Goal: Task Accomplishment & Management: Complete application form

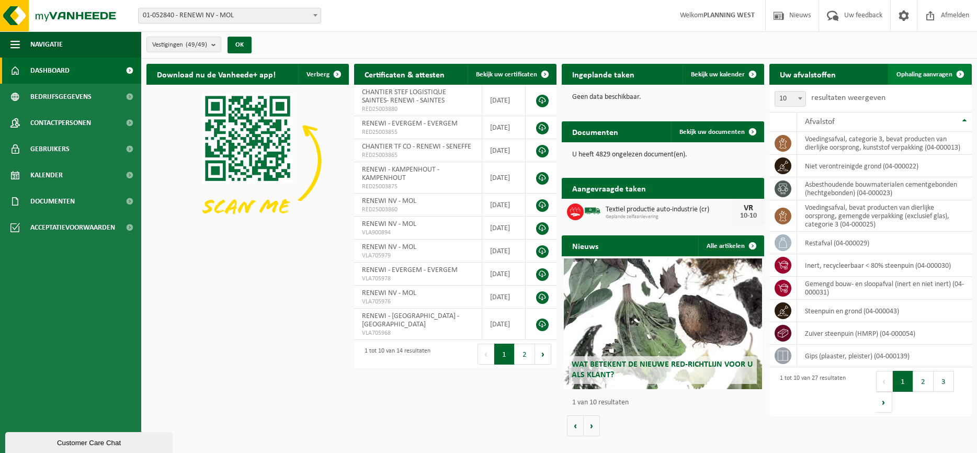
click at [935, 74] on span "Ophaling aanvragen" at bounding box center [925, 74] width 56 height 7
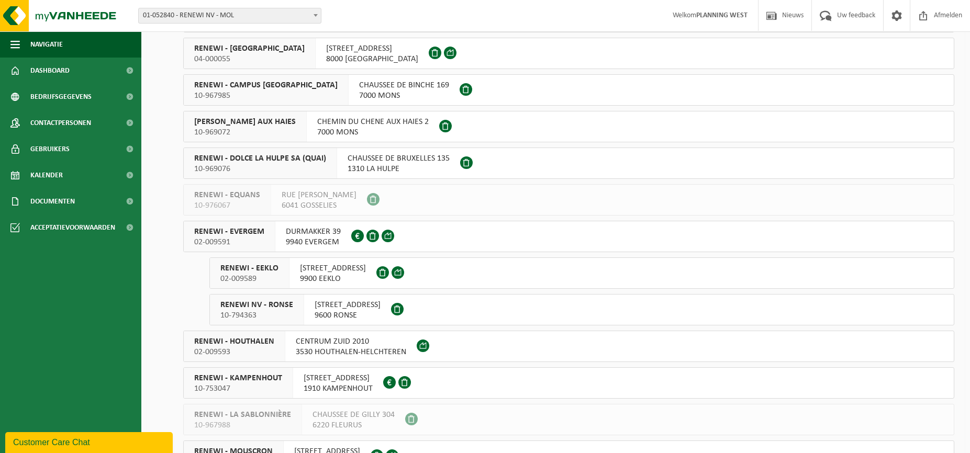
scroll to position [785, 0]
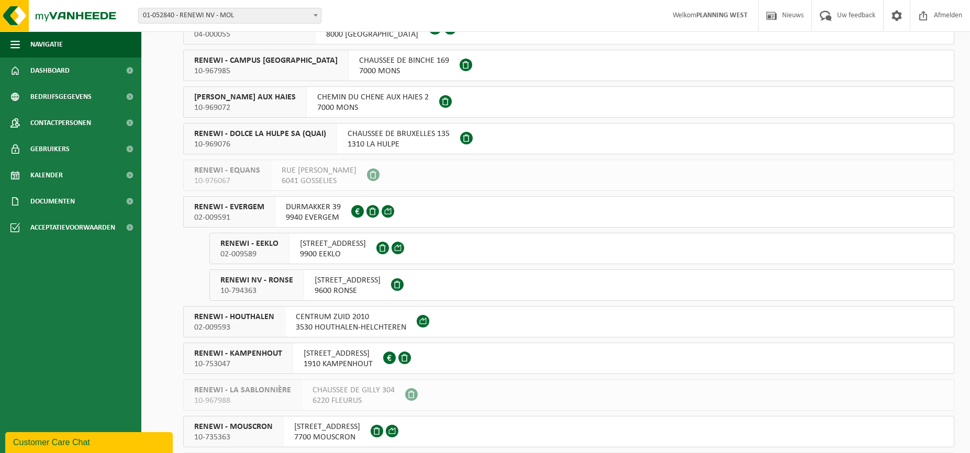
click at [242, 246] on span "RENEWI - EEKLO" at bounding box center [249, 244] width 58 height 10
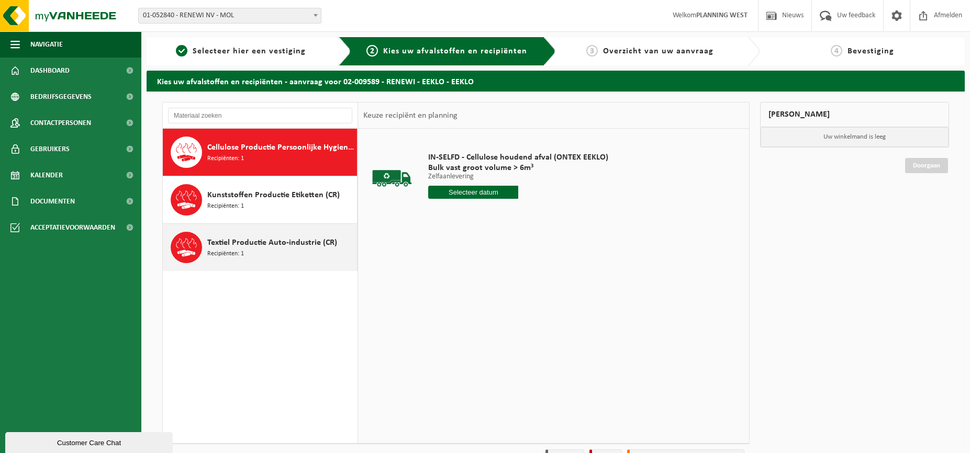
click at [270, 250] on div "Textiel Productie Auto-industrie (CR) Recipiënten: 1" at bounding box center [280, 247] width 147 height 31
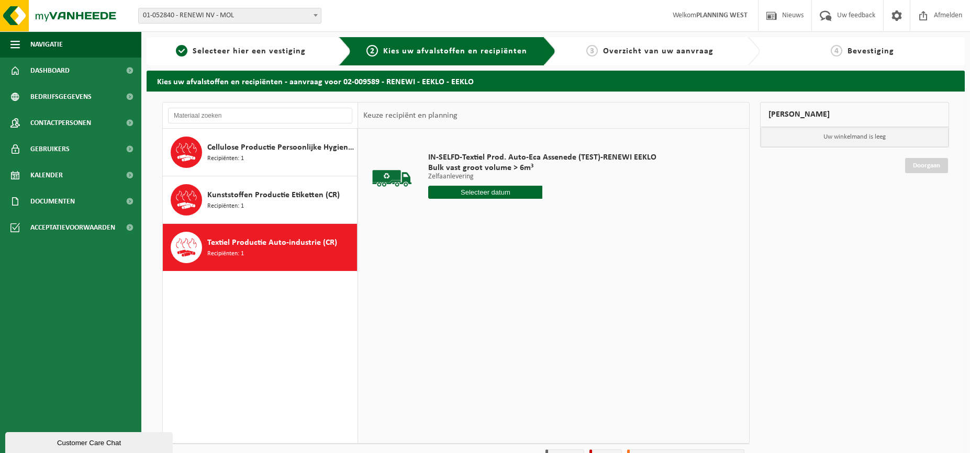
click at [469, 194] on input "text" at bounding box center [485, 192] width 114 height 13
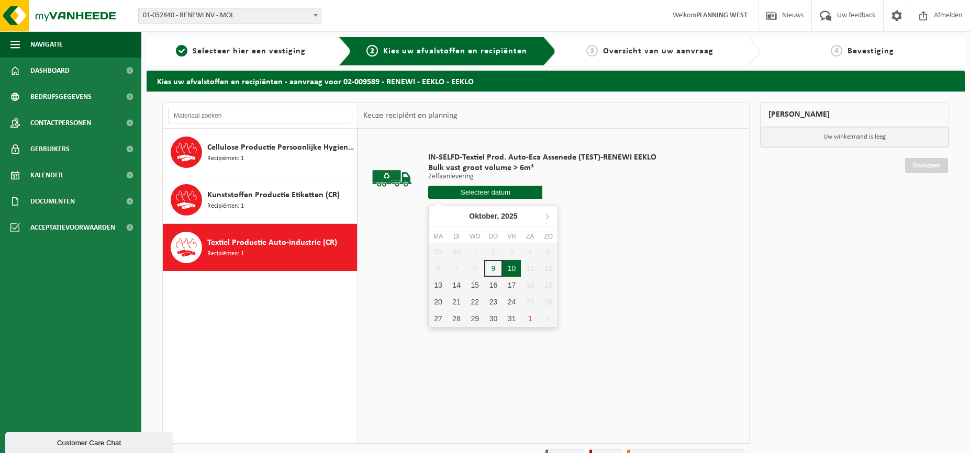
click at [508, 265] on div "10" at bounding box center [511, 268] width 18 height 17
type input "Van 2025-10-10"
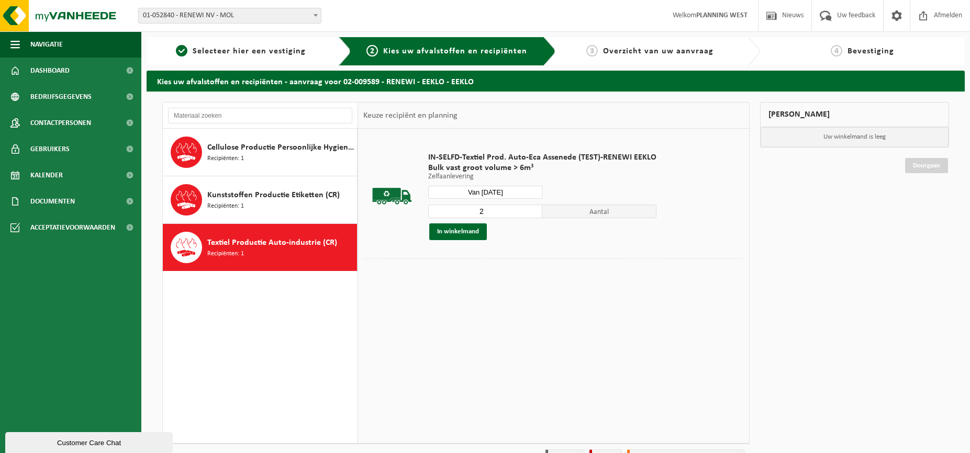
type input "2"
click at [532, 208] on input "2" at bounding box center [485, 212] width 114 height 14
click at [453, 232] on button "In winkelmand" at bounding box center [458, 231] width 58 height 17
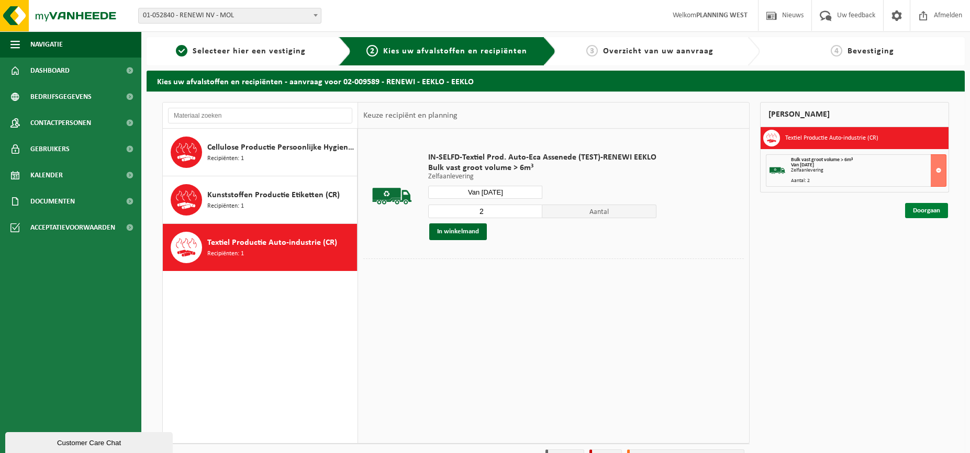
click at [930, 210] on link "Doorgaan" at bounding box center [926, 210] width 43 height 15
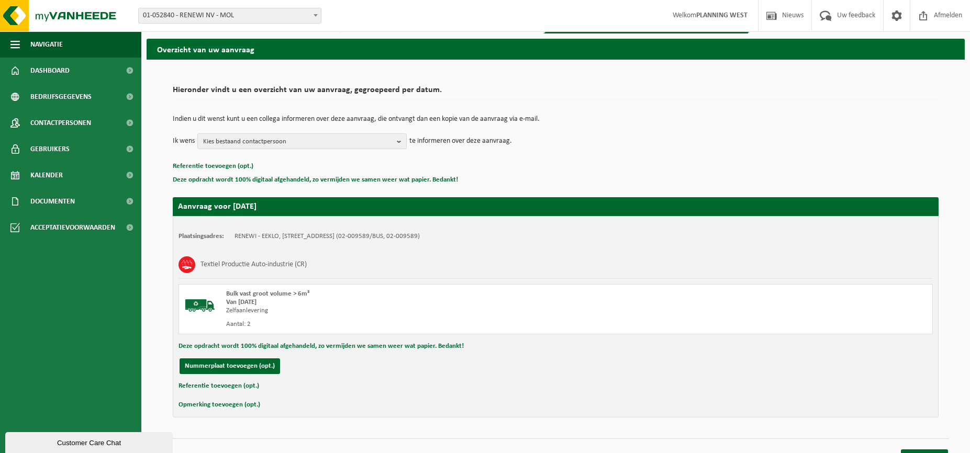
scroll to position [49, 0]
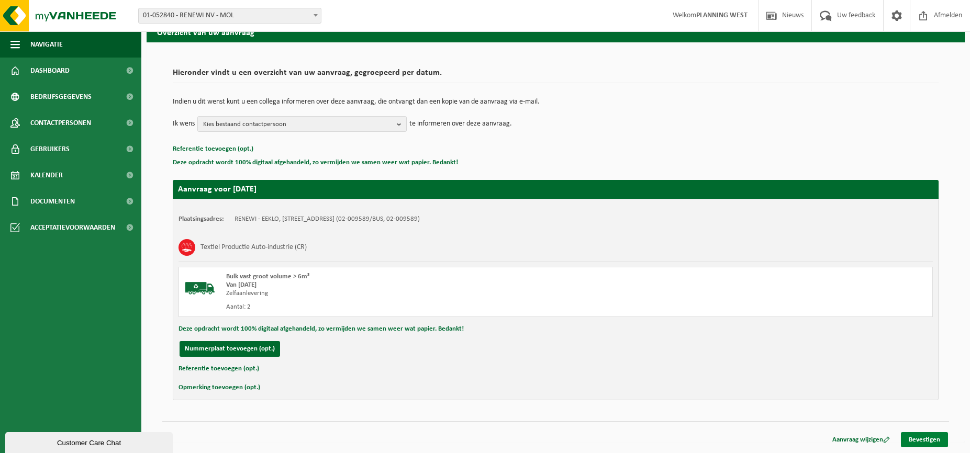
click at [926, 446] on link "Bevestigen" at bounding box center [923, 439] width 47 height 15
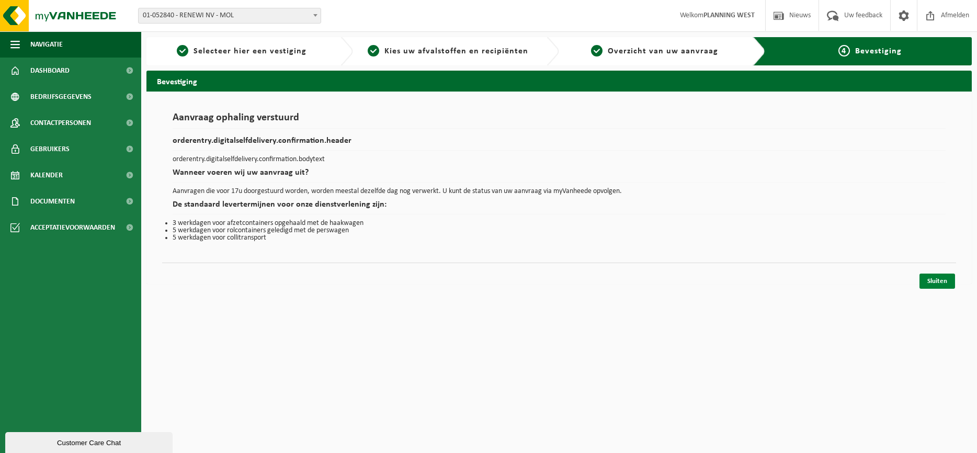
click at [947, 276] on link "Sluiten" at bounding box center [938, 281] width 36 height 15
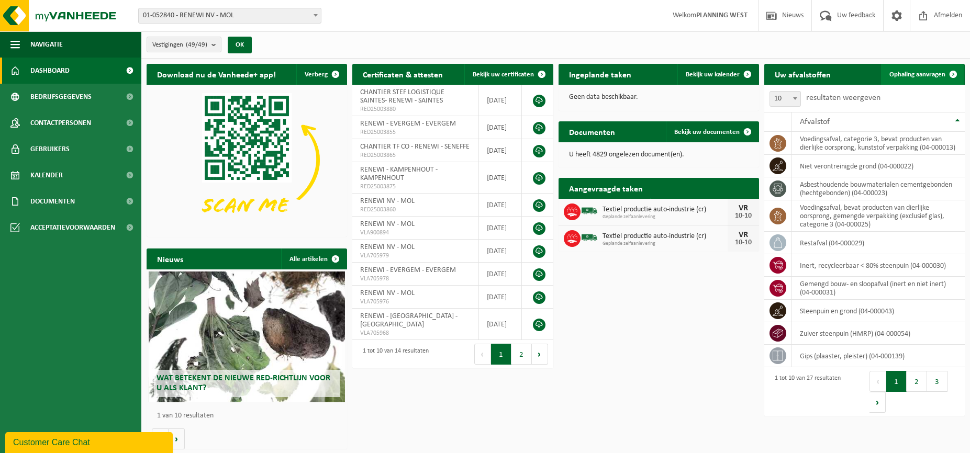
click at [948, 71] on span at bounding box center [952, 74] width 21 height 21
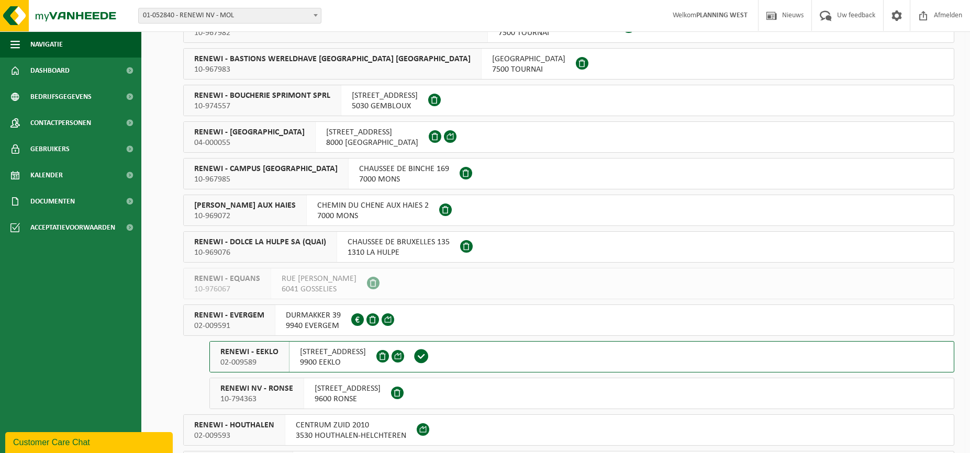
scroll to position [628, 0]
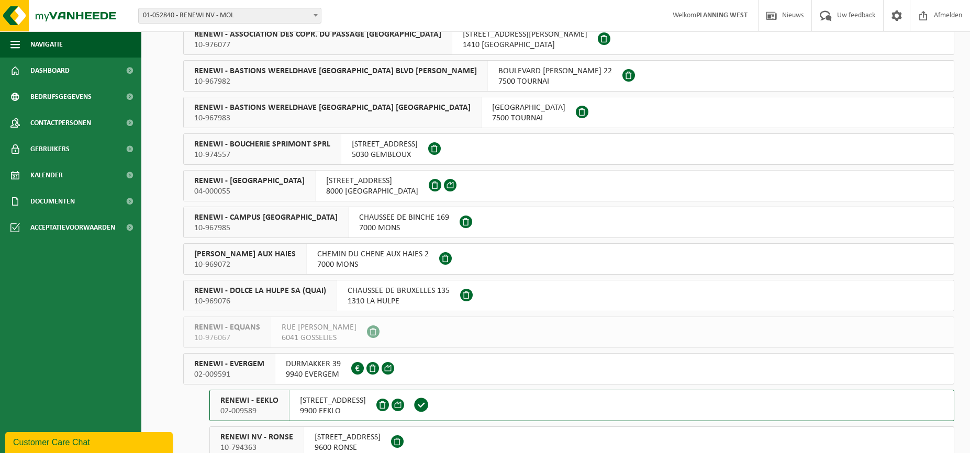
click at [249, 189] on span "04-000055" at bounding box center [249, 191] width 110 height 10
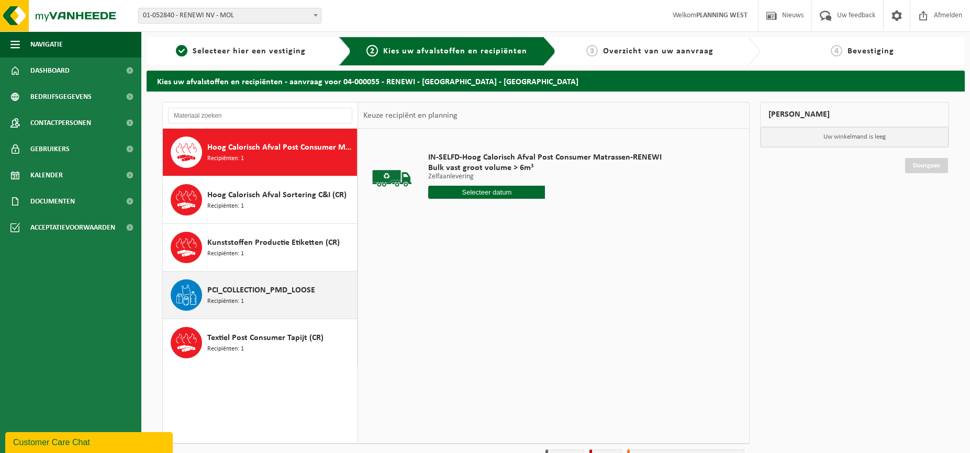
click at [240, 297] on span "Recipiënten: 1" at bounding box center [225, 302] width 37 height 10
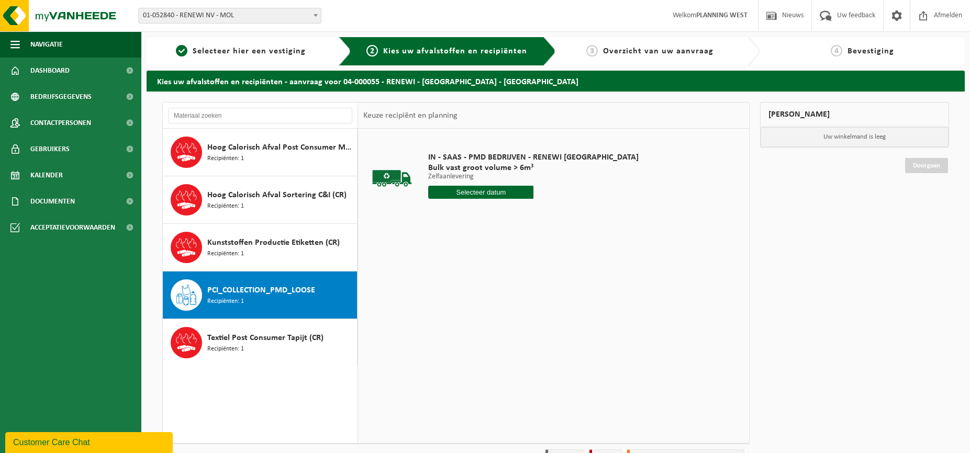
click at [490, 193] on input "text" at bounding box center [480, 192] width 105 height 13
click at [470, 180] on p "Zelfaanlevering" at bounding box center [533, 176] width 210 height 7
click at [471, 190] on input "text" at bounding box center [480, 192] width 105 height 13
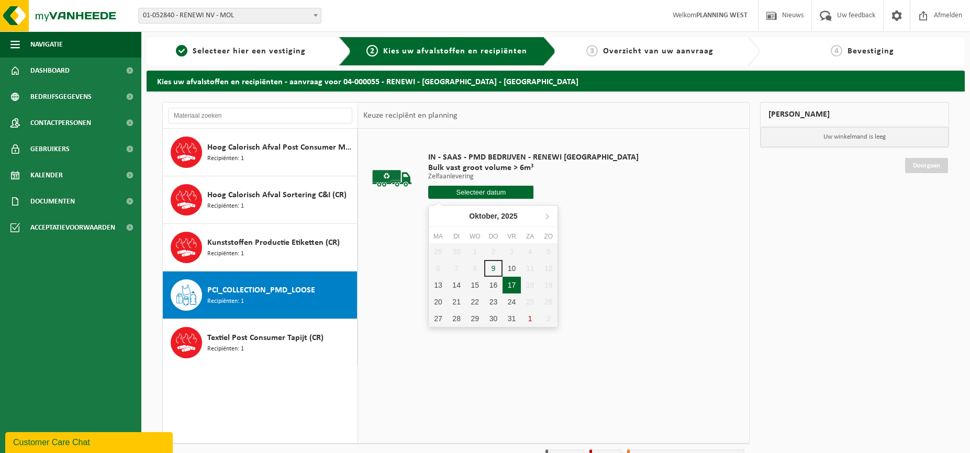
click at [506, 268] on div "10" at bounding box center [511, 268] width 18 height 17
type input "Van 2025-10-10"
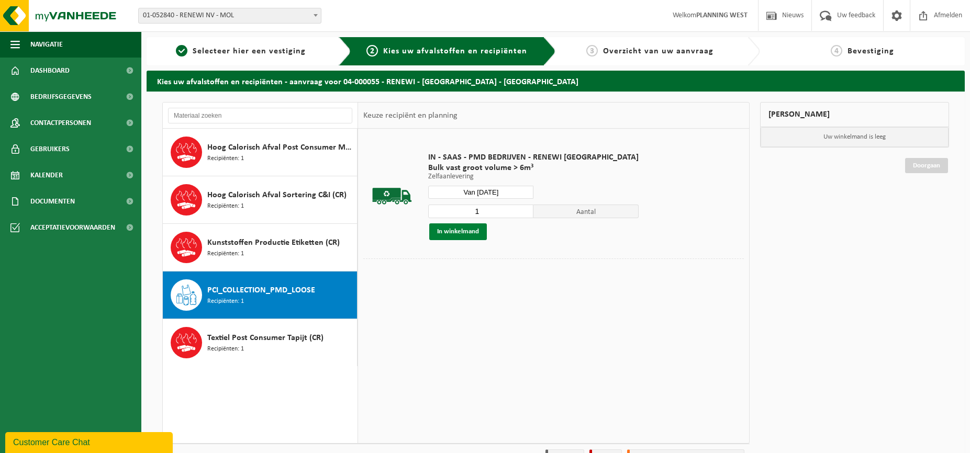
click at [471, 231] on button "In winkelmand" at bounding box center [458, 231] width 58 height 17
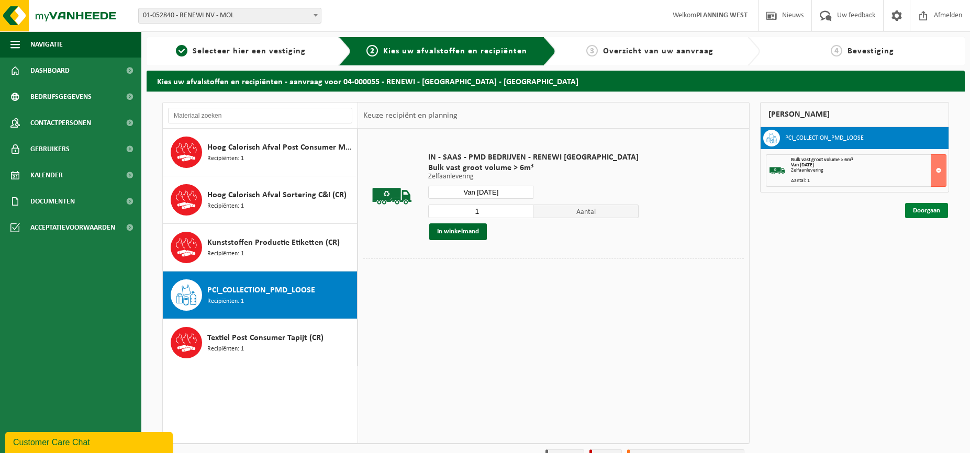
click at [932, 210] on link "Doorgaan" at bounding box center [926, 210] width 43 height 15
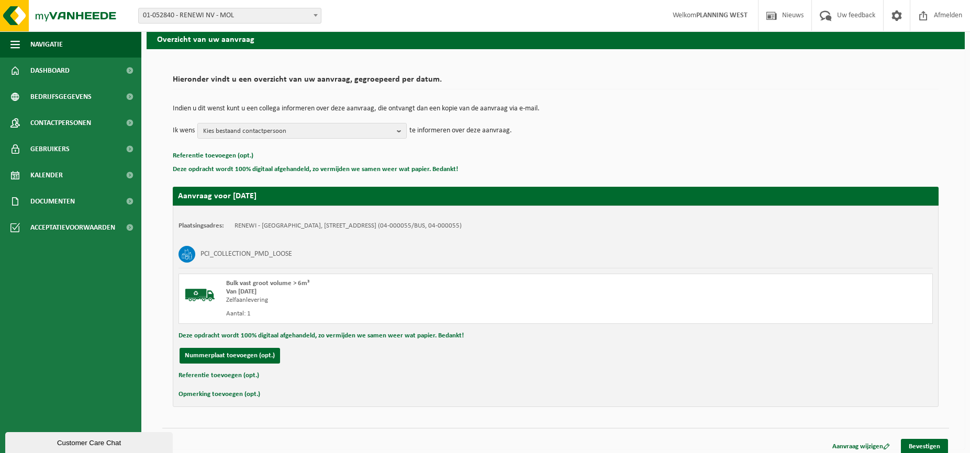
scroll to position [49, 0]
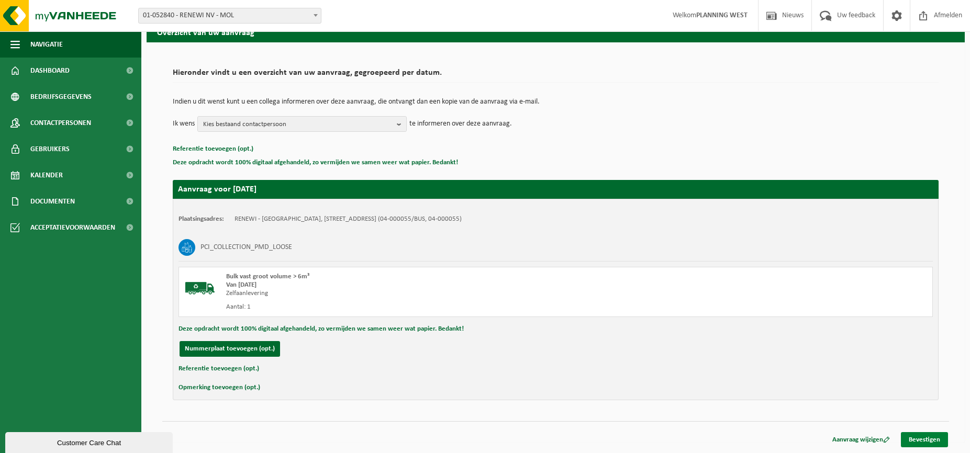
click at [914, 443] on link "Bevestigen" at bounding box center [923, 439] width 47 height 15
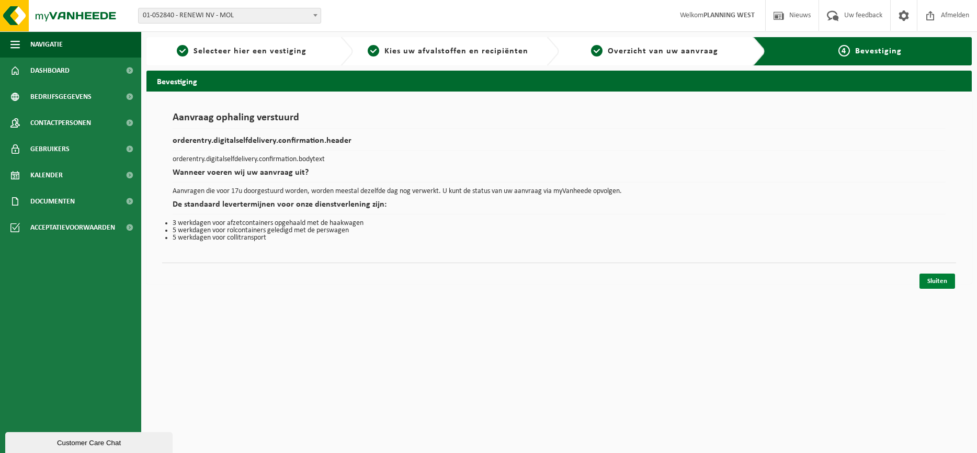
click at [950, 285] on link "Sluiten" at bounding box center [938, 281] width 36 height 15
